Goal: Task Accomplishment & Management: Manage account settings

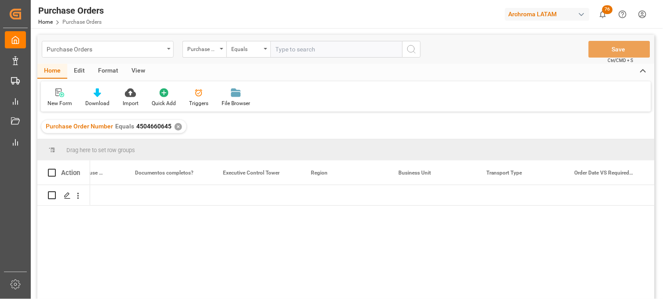
scroll to position [0, 1725]
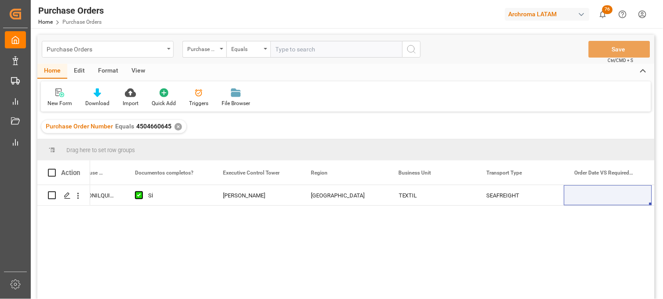
click at [147, 47] on div "Purchase Orders" at bounding box center [105, 48] width 117 height 11
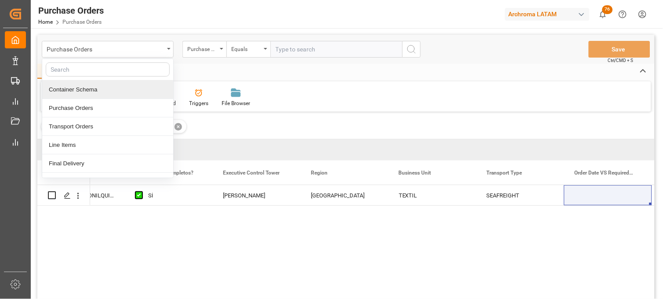
click at [85, 92] on div "Container Schema" at bounding box center [107, 89] width 131 height 18
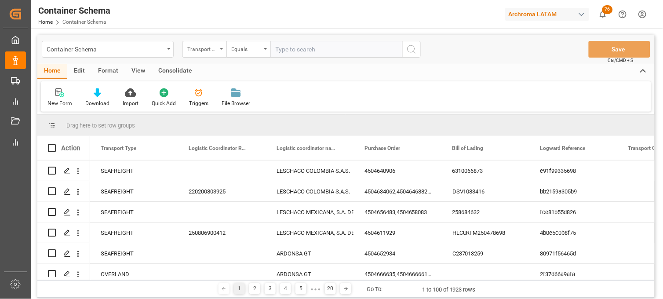
click at [194, 54] on div "Transport Type" at bounding box center [205, 49] width 44 height 17
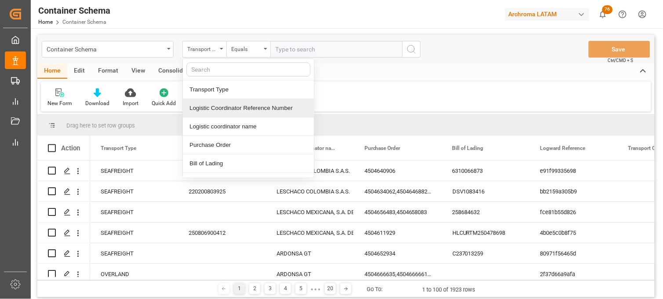
click at [234, 112] on div "Logistic Coordinator Reference Number" at bounding box center [248, 108] width 131 height 18
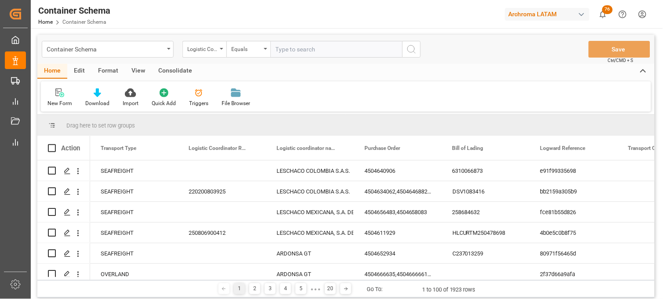
click at [286, 46] on input "text" at bounding box center [337, 49] width 132 height 17
paste input "ARCHROMA [GEOGRAPHIC_DATA] S.A.S"
type input "ARCHROMA [GEOGRAPHIC_DATA] S.A.S"
drag, startPoint x: 319, startPoint y: 51, endPoint x: 260, endPoint y: 51, distance: 58.9
click at [267, 51] on div "Logistic Coordinator Reference Number Equals ARCHROMA [GEOGRAPHIC_DATA] S.A.S" at bounding box center [302, 49] width 238 height 17
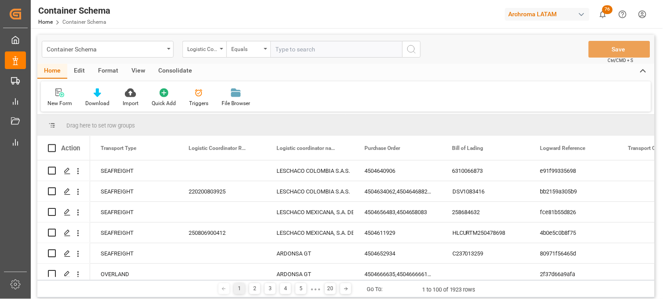
click at [293, 48] on input "text" at bounding box center [337, 49] width 132 height 17
paste input "250906900903"
type input "250906900903"
click at [408, 50] on icon "search button" at bounding box center [411, 49] width 11 height 11
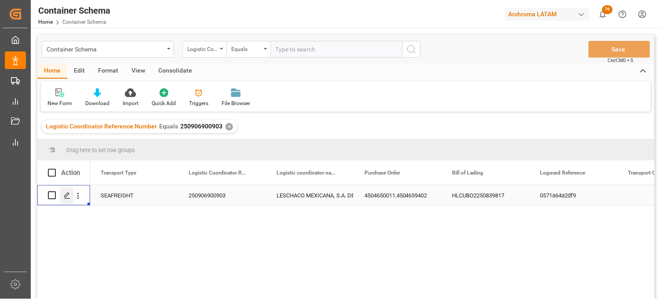
click at [69, 196] on icon "Press SPACE to select this row." at bounding box center [67, 195] width 7 height 7
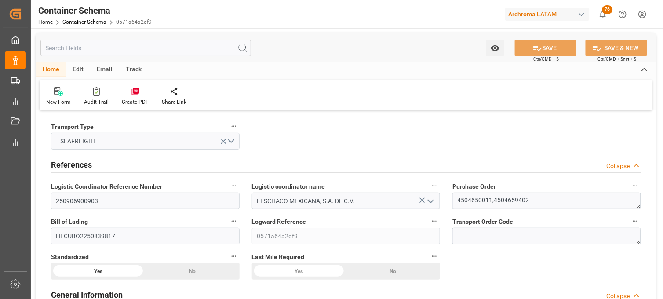
type input "10"
type input "7"
type input "2"
type input "17"
type input "16999"
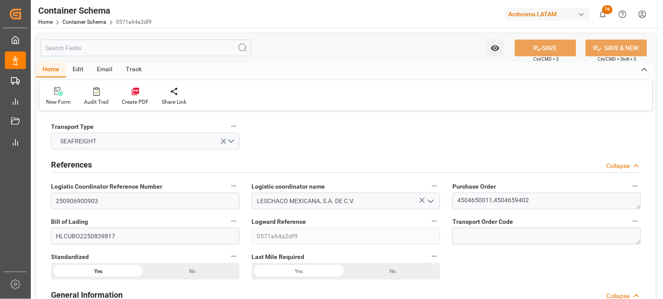
type input "18023.939"
type input "Hapag [PERSON_NAME]"
type input "Hapag Lloyd Aktiengesellschaft"
type input "COCTG"
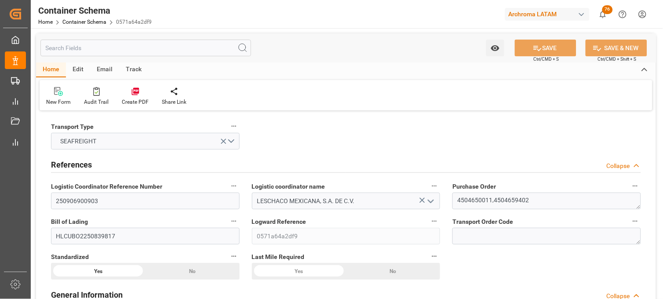
type input "MXVER"
type input "9719874"
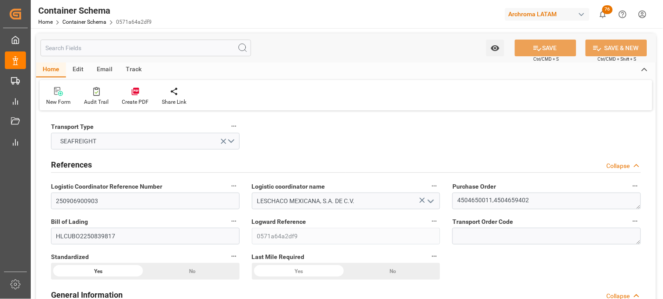
type input "9719874"
type input "[DATE] 00:00"
type input "[DATE]"
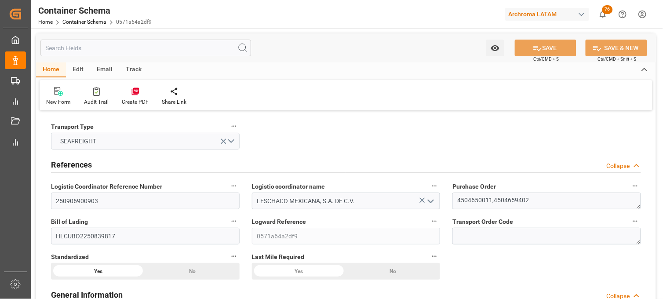
type input "[DATE] 00:00"
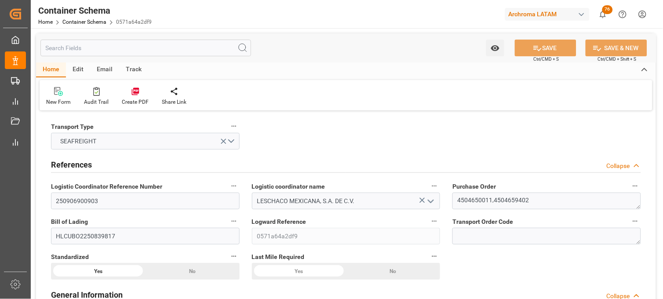
type input "[DATE] 00:00"
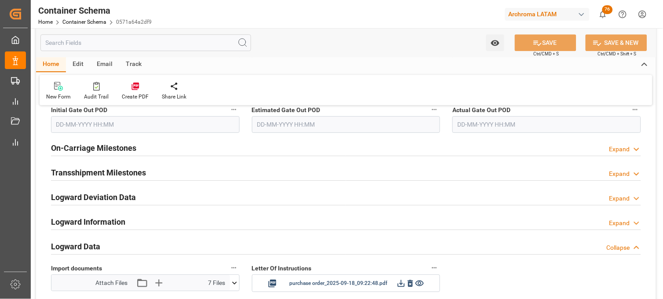
scroll to position [1368, 0]
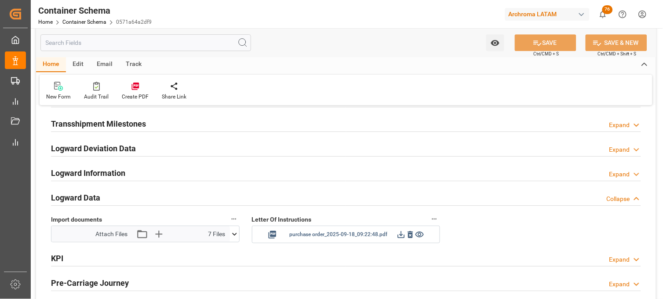
click at [401, 236] on icon at bounding box center [401, 234] width 9 height 9
click at [84, 19] on link "Container Schema" at bounding box center [84, 22] width 44 height 6
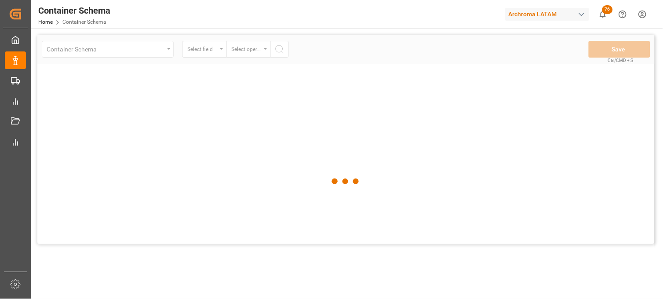
drag, startPoint x: 161, startPoint y: 51, endPoint x: 166, endPoint y: 54, distance: 5.7
click at [163, 52] on div at bounding box center [346, 182] width 618 height 294
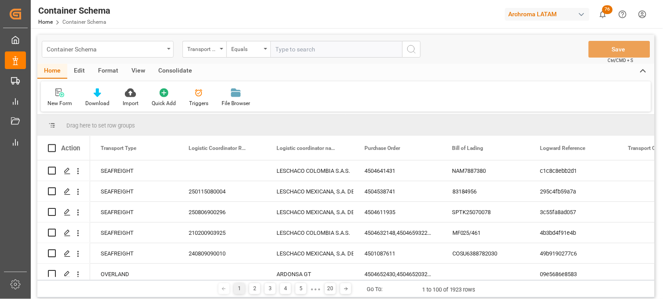
click at [165, 50] on div "Container Schema" at bounding box center [108, 49] width 132 height 17
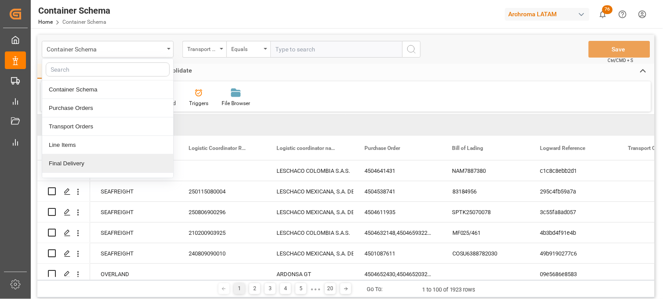
click at [78, 164] on div "Final Delivery" at bounding box center [107, 163] width 131 height 18
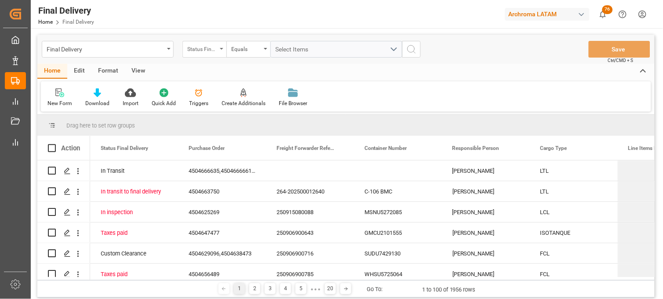
click at [221, 49] on icon "open menu" at bounding box center [222, 49] width 4 height 2
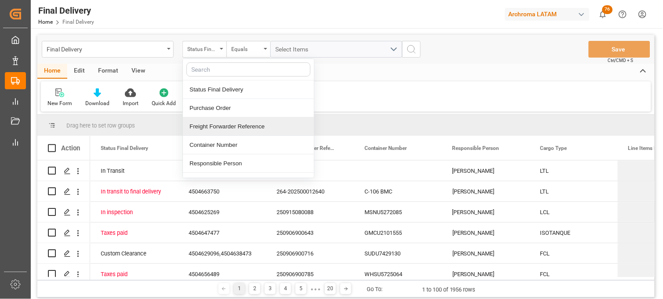
click at [212, 121] on div "Freight Forwarder Reference" at bounding box center [248, 126] width 131 height 18
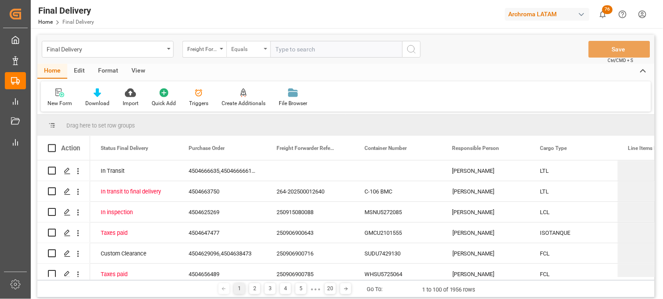
click at [262, 50] on div "Equals" at bounding box center [249, 49] width 44 height 17
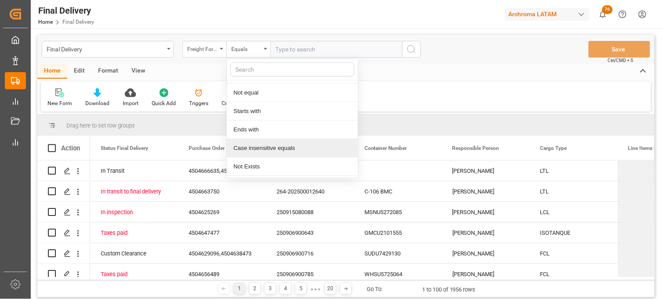
scroll to position [49, 0]
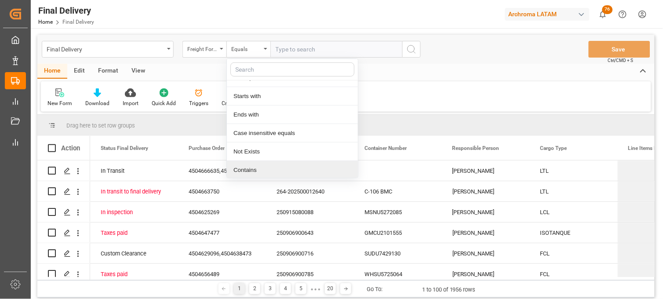
click at [535, 89] on div "New Form Download Import Quick Add Triggers Create Additionals File Browser" at bounding box center [346, 96] width 610 height 30
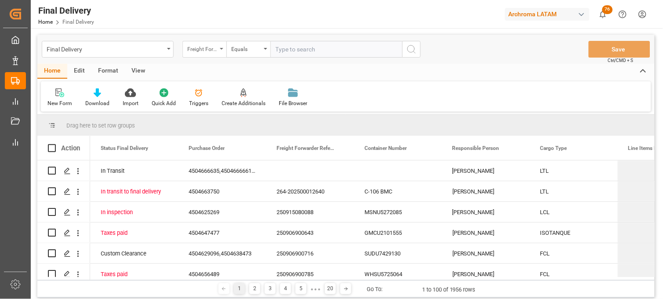
click at [216, 54] on div "Freight Forwarder Reference" at bounding box center [205, 49] width 44 height 17
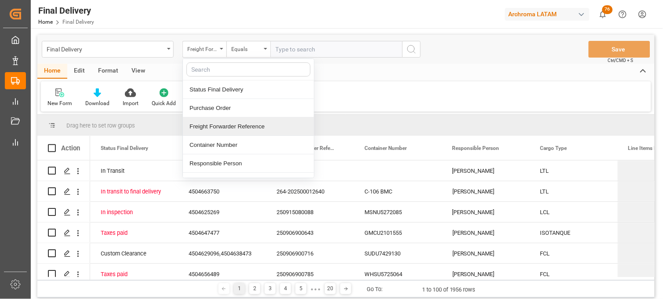
click at [239, 127] on div "Freight Forwarder Reference" at bounding box center [248, 126] width 131 height 18
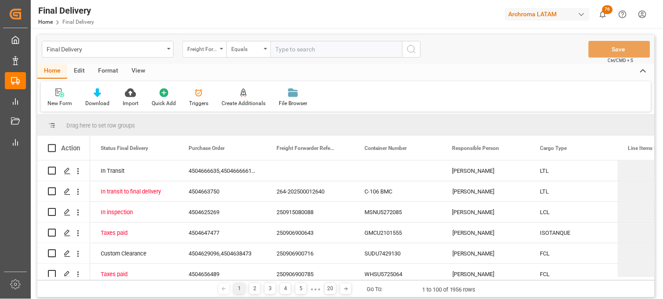
click at [281, 55] on input "text" at bounding box center [337, 49] width 132 height 17
paste input "250906900788"
type input "250906900788"
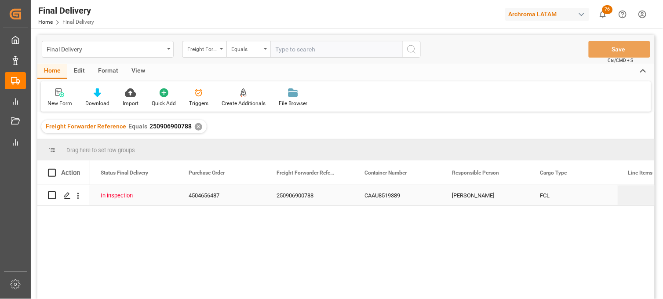
click at [376, 199] on div "CAAU8519389" at bounding box center [398, 195] width 88 height 20
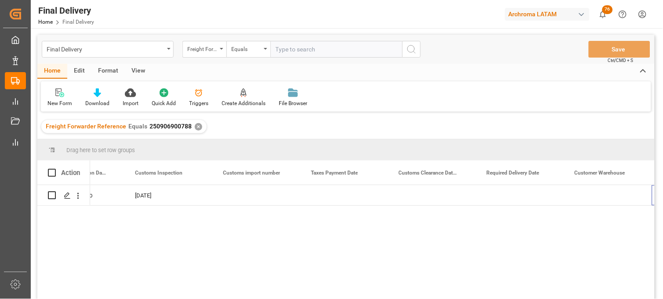
scroll to position [0, 933]
click at [339, 201] on div "Press SPACE to select this row." at bounding box center [344, 195] width 88 height 20
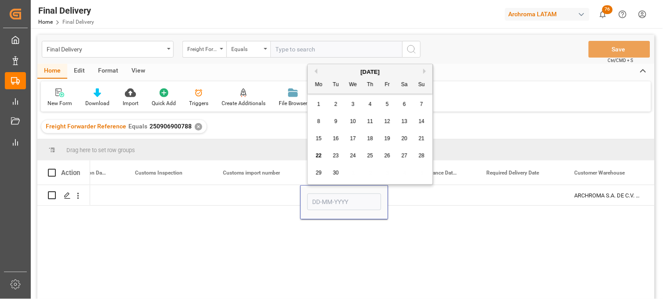
click at [319, 157] on span "22" at bounding box center [319, 156] width 6 height 6
type input "[DATE]"
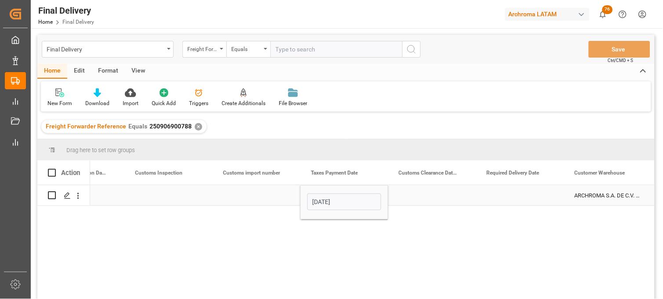
click at [256, 192] on div "Press SPACE to select this row." at bounding box center [256, 195] width 88 height 20
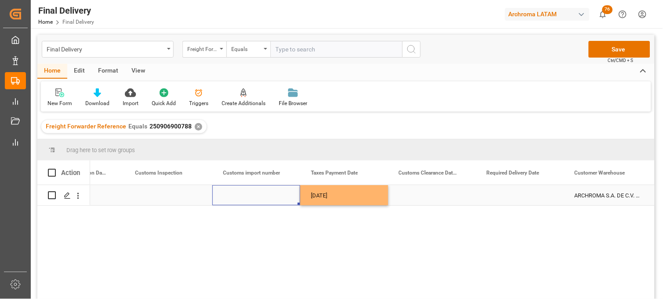
click at [245, 196] on div "Press SPACE to select this row." at bounding box center [256, 195] width 88 height 20
click at [245, 196] on input "Press SPACE to select this row." at bounding box center [256, 200] width 74 height 17
type input "25 16 3108 5004067"
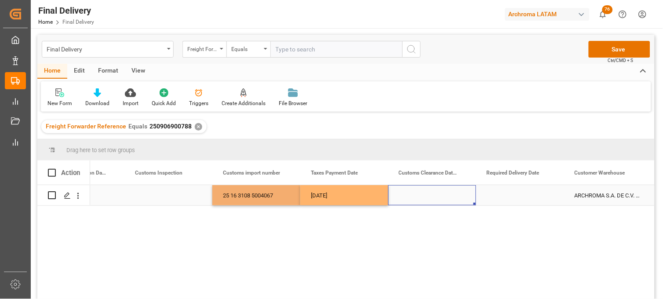
drag, startPoint x: 411, startPoint y: 197, endPoint x: 418, endPoint y: 194, distance: 7.8
click at [411, 197] on div "Press SPACE to select this row." at bounding box center [432, 195] width 88 height 20
click at [603, 53] on button "Save" at bounding box center [620, 49] width 62 height 17
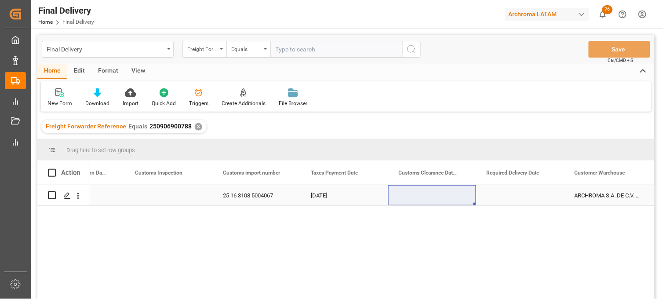
click at [503, 194] on div "Press SPACE to select this row." at bounding box center [520, 195] width 88 height 20
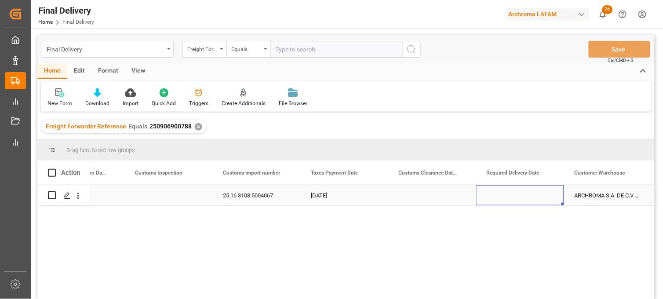
click at [503, 194] on div "Press SPACE to select this row." at bounding box center [520, 195] width 88 height 20
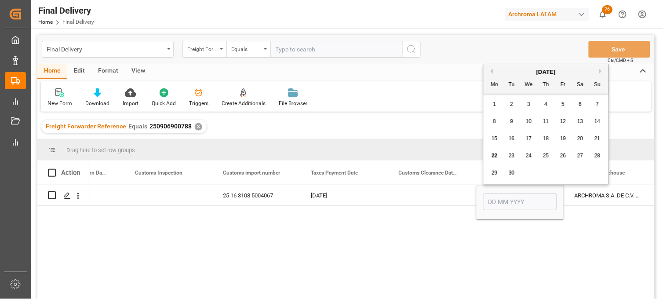
click at [498, 173] on div "29" at bounding box center [495, 173] width 11 height 11
type input "[DATE]"
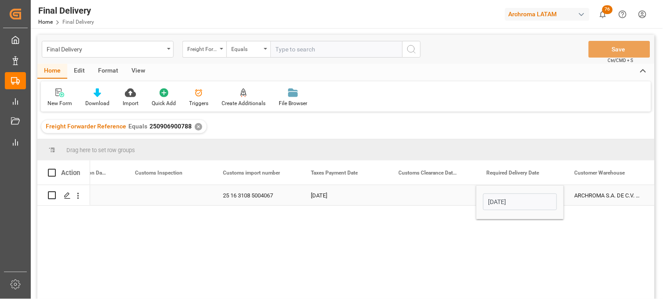
click at [432, 191] on div "Press SPACE to select this row." at bounding box center [432, 195] width 88 height 20
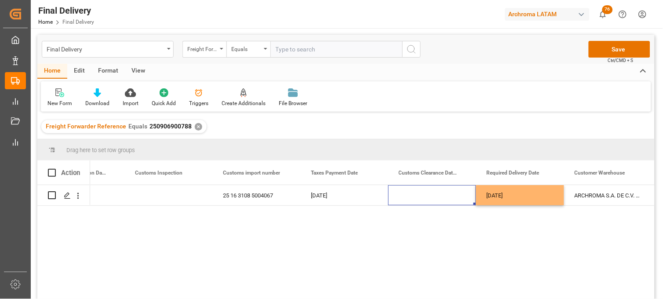
click at [600, 58] on div "Final Delivery Freight Forwarder Reference Equals Save Ctrl/CMD + S" at bounding box center [346, 49] width 618 height 29
click at [601, 45] on button "Save" at bounding box center [620, 49] width 62 height 17
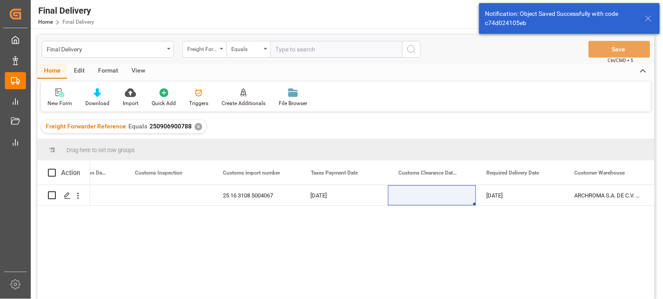
click at [195, 126] on div "✕" at bounding box center [198, 126] width 7 height 7
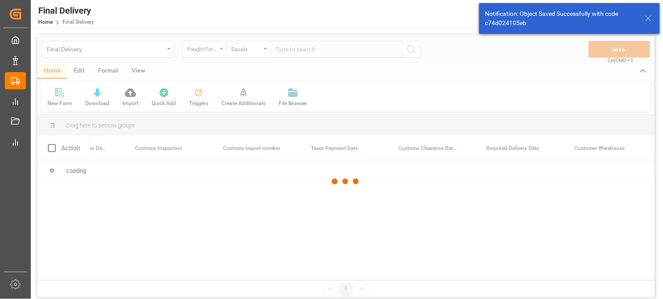
click at [285, 47] on div at bounding box center [346, 182] width 618 height 294
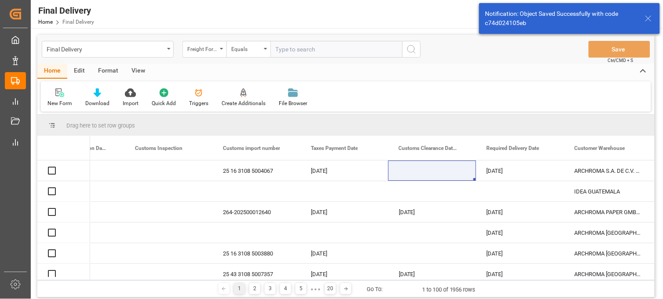
click at [279, 47] on input "text" at bounding box center [337, 49] width 132 height 17
paste input "250915080069"
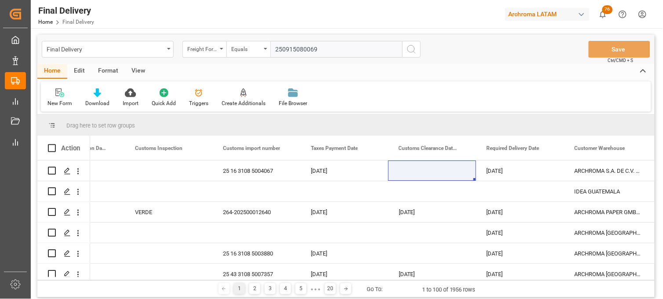
type input "250915080069"
click at [411, 47] on icon "search button" at bounding box center [411, 49] width 11 height 11
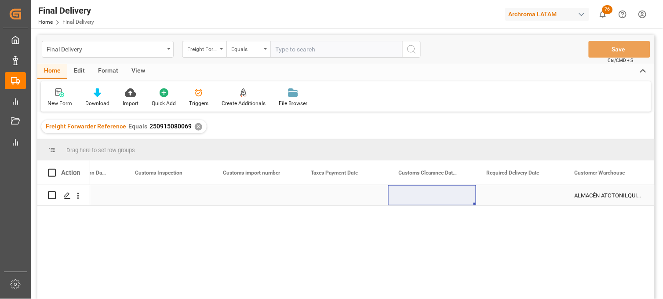
click at [241, 197] on div "Press SPACE to select this row." at bounding box center [256, 195] width 88 height 20
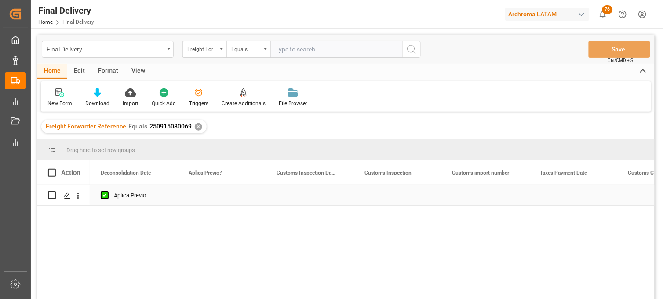
scroll to position [0, 704]
click at [297, 192] on div "Press SPACE to select this row." at bounding box center [310, 195] width 88 height 20
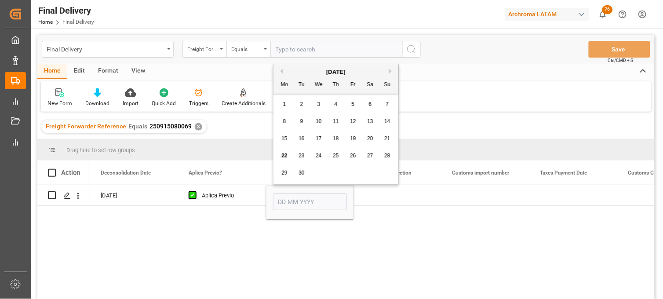
drag, startPoint x: 298, startPoint y: 157, endPoint x: 306, endPoint y: 223, distance: 65.6
click at [300, 159] on div "23" at bounding box center [301, 156] width 11 height 11
type input "[DATE]"
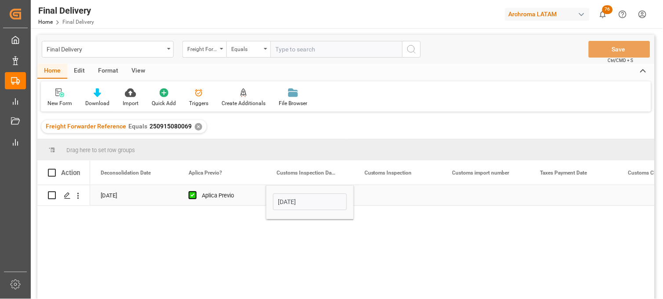
click at [367, 200] on div "Press SPACE to select this row." at bounding box center [398, 195] width 88 height 20
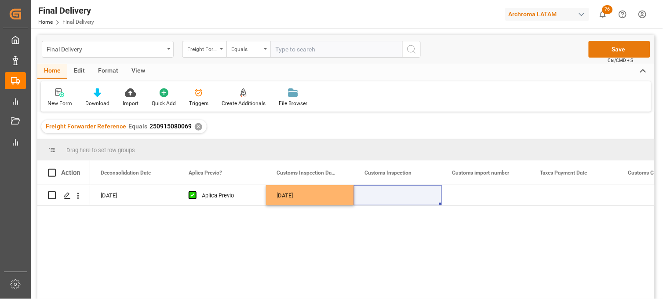
click at [609, 55] on button "Save" at bounding box center [620, 49] width 62 height 17
